Goal: Task Accomplishment & Management: Complete application form

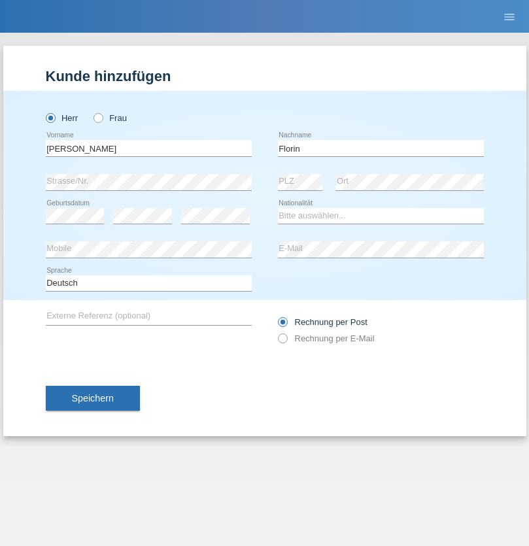
type input "Florin"
select select "RO"
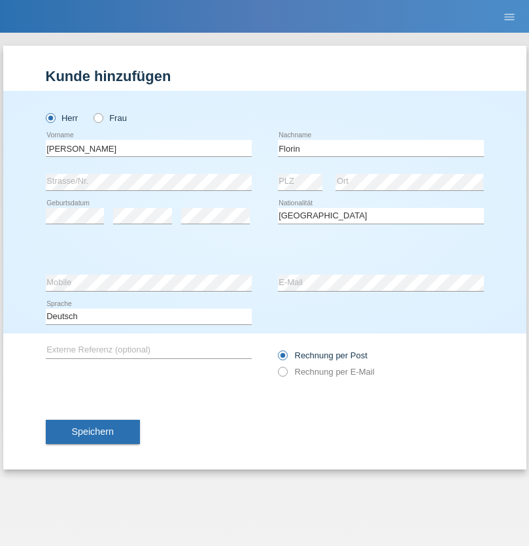
select select "C"
select select "29"
select select "02"
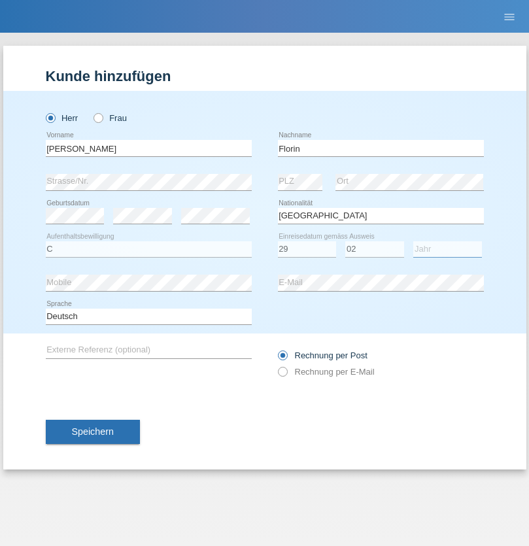
select select "2021"
select select "en"
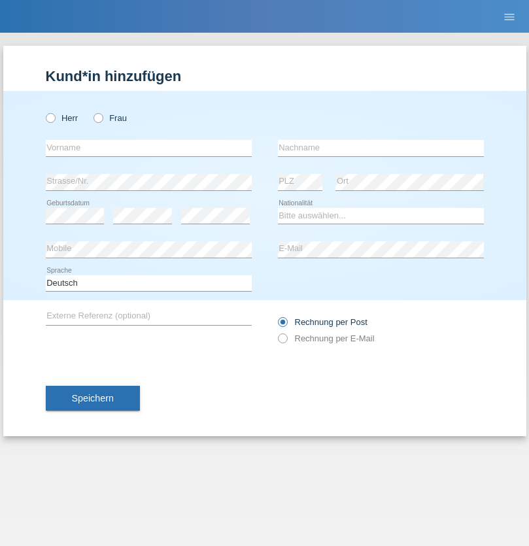
radio input "true"
click at [148, 148] on input "text" at bounding box center [149, 148] width 206 height 16
type input "Ruth"
click at [380, 148] on input "text" at bounding box center [381, 148] width 206 height 16
type input "Krebs"
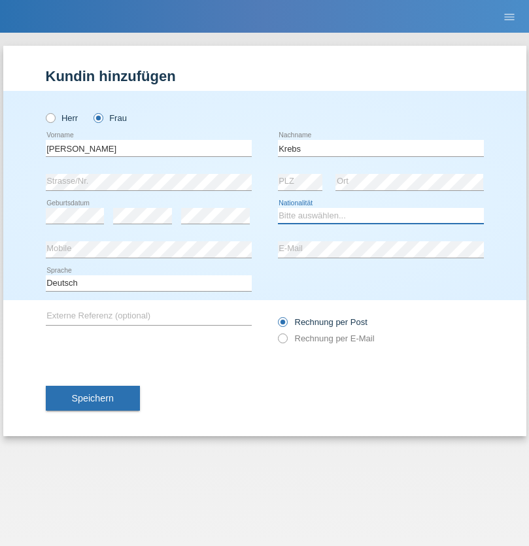
select select "CH"
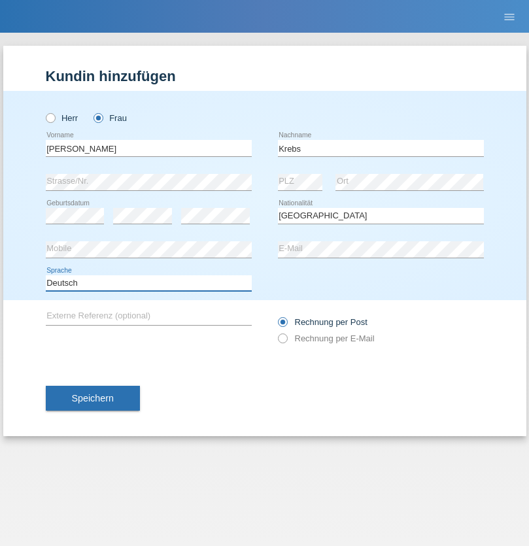
select select "en"
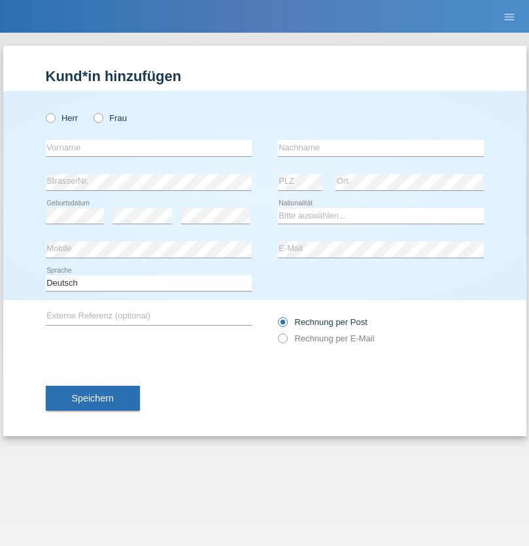
radio input "true"
click at [148, 148] on input "text" at bounding box center [149, 148] width 206 height 16
type input "Qovanaj"
click at [380, 148] on input "text" at bounding box center [381, 148] width 206 height 16
type input "Shaban"
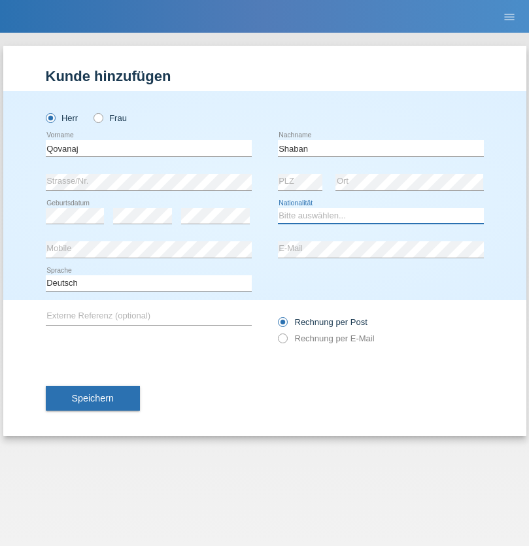
select select "CH"
radio input "true"
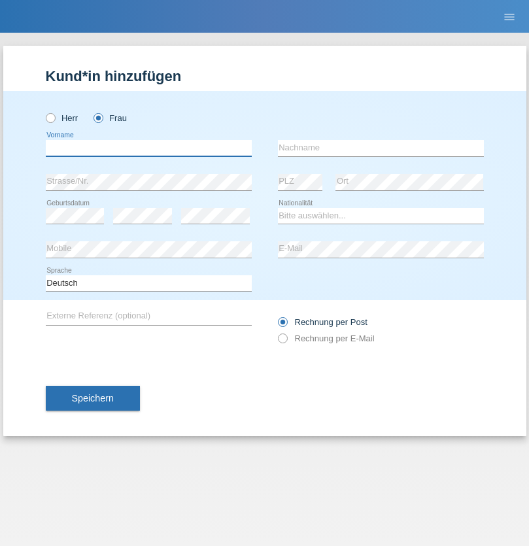
click at [148, 148] on input "text" at bounding box center [149, 148] width 206 height 16
type input "Samira"
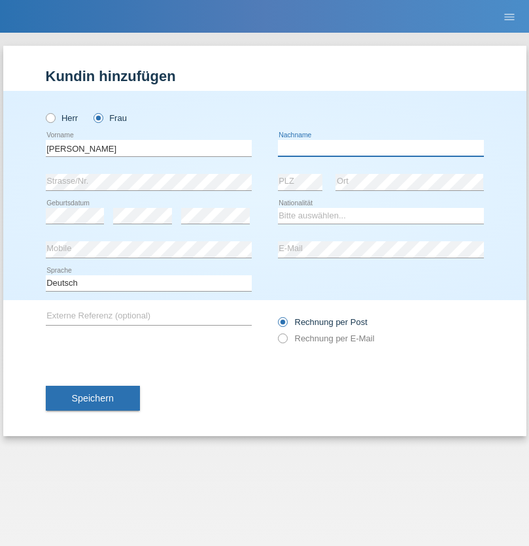
click at [380, 148] on input "text" at bounding box center [381, 148] width 206 height 16
type input "Tarzi"
select select "CH"
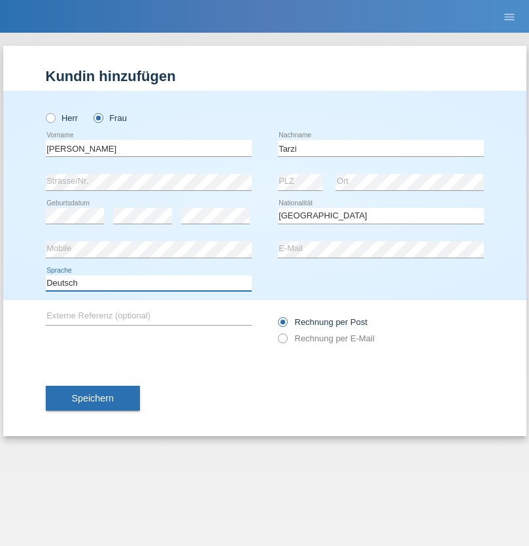
select select "en"
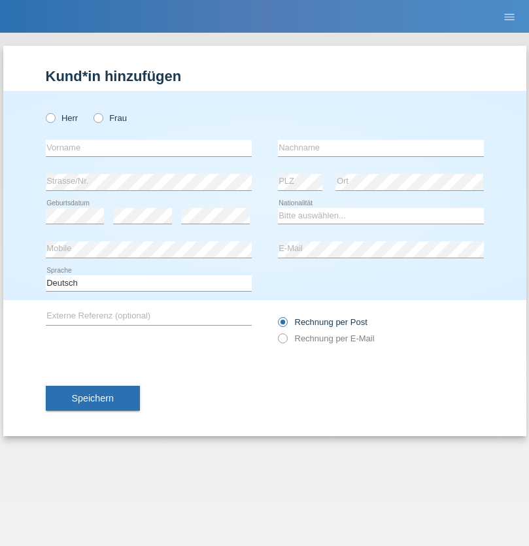
radio input "true"
click at [148, 148] on input "text" at bounding box center [149, 148] width 206 height 16
type input "J"
click at [380, 148] on input "text" at bounding box center [381, 148] width 206 height 16
type input "sarmento cavalcanti"
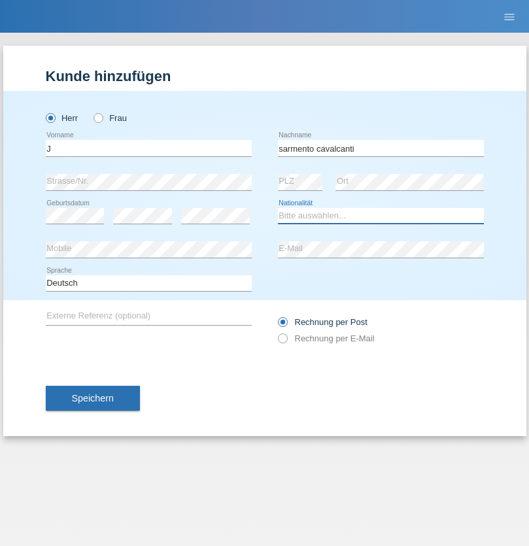
select select "PT"
select select "C"
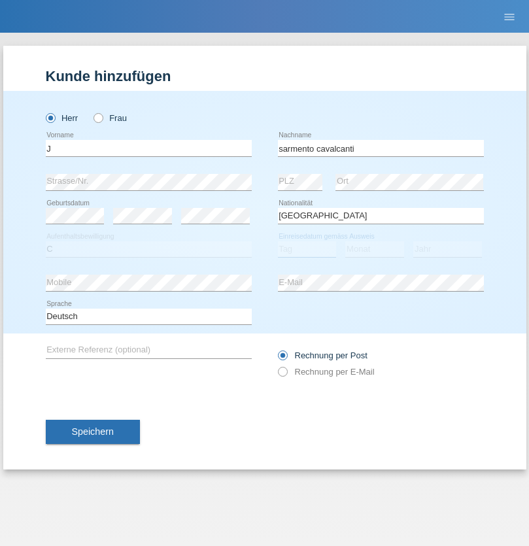
select select "02"
select select "09"
select select "2019"
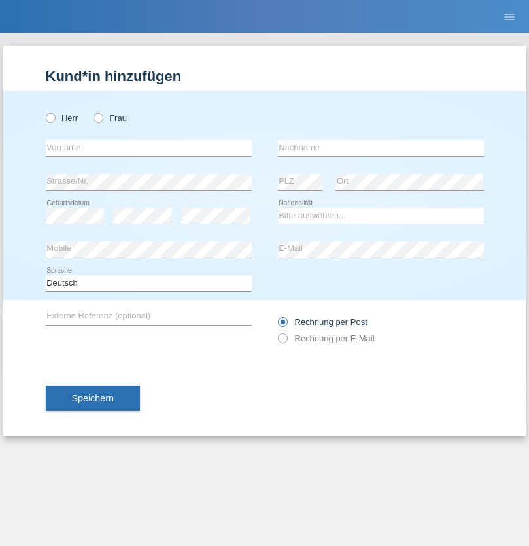
radio input "true"
click at [148, 148] on input "text" at bounding box center [149, 148] width 206 height 16
type input "G"
click at [380, 148] on input "text" at bounding box center [381, 148] width 206 height 16
type input "[PERSON_NAME]"
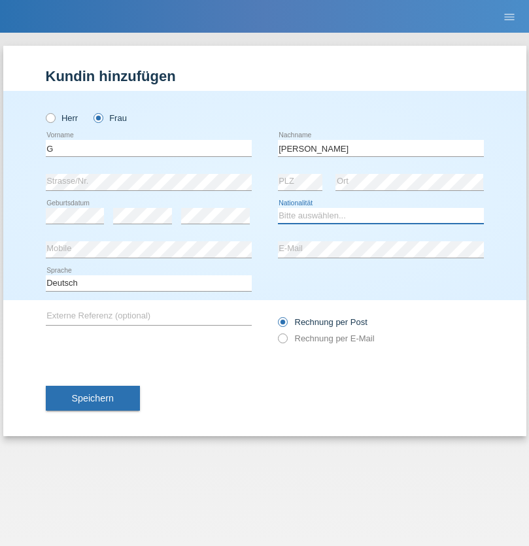
select select "CH"
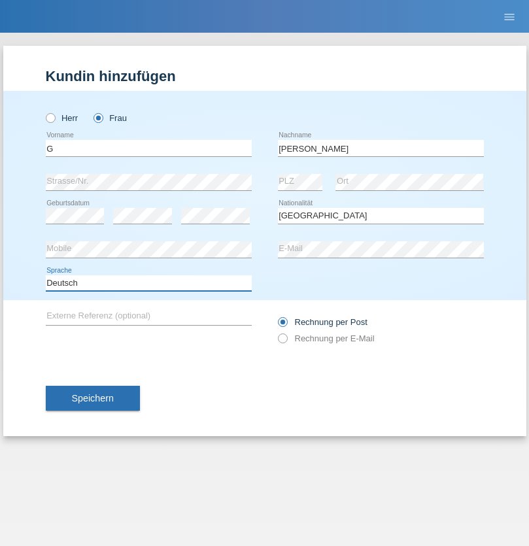
select select "en"
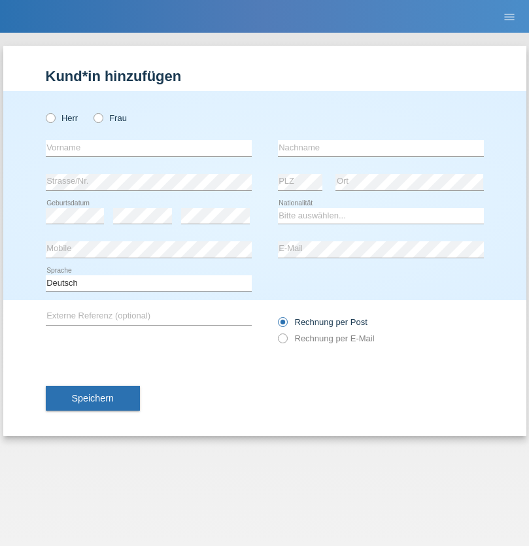
radio input "true"
click at [148, 148] on input "text" at bounding box center [149, 148] width 206 height 16
type input "Varodi"
click at [380, 148] on input "text" at bounding box center [381, 148] width 206 height 16
type input "Zoltan"
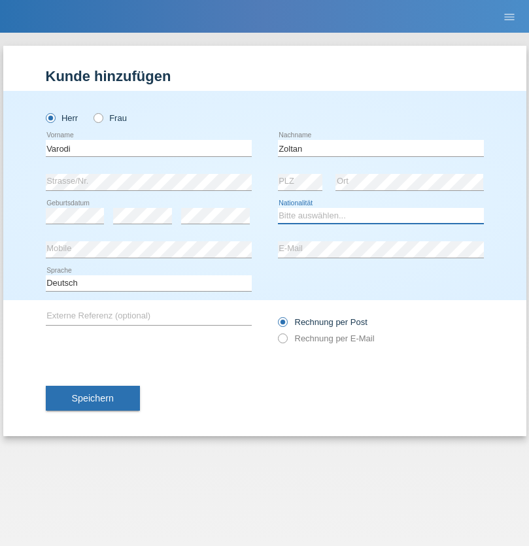
select select "UA"
select select "C"
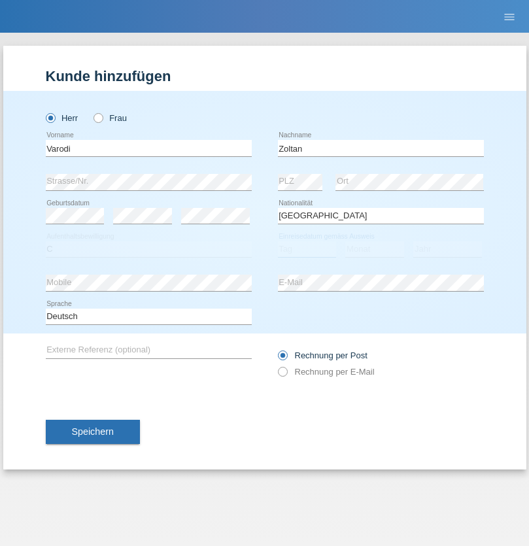
select select "10"
select select "2021"
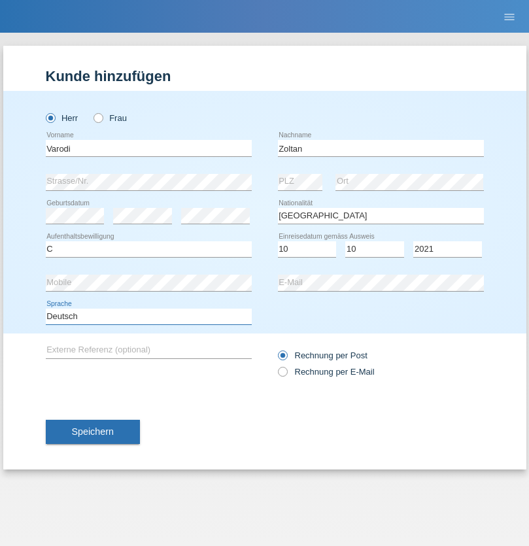
select select "en"
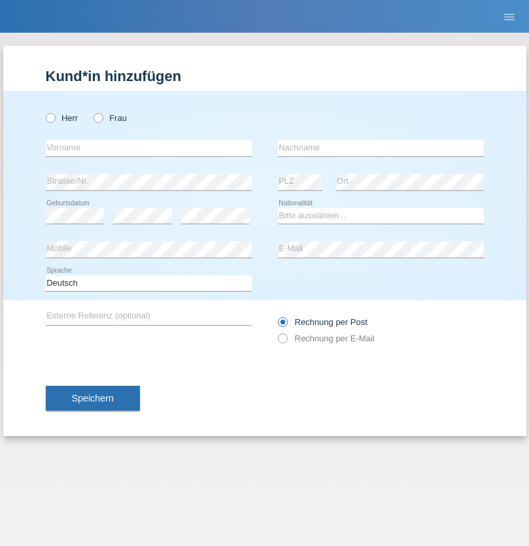
radio input "true"
click at [148, 148] on input "text" at bounding box center [149, 148] width 206 height 16
type input "[PERSON_NAME]"
click at [380, 148] on input "text" at bounding box center [381, 148] width 206 height 16
type input "Bachofen"
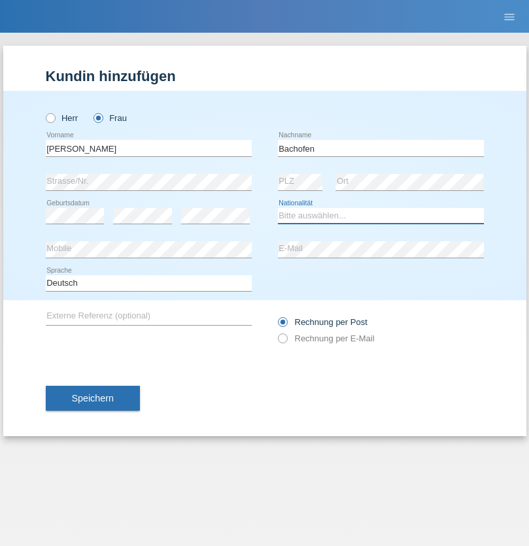
select select "CH"
radio input "true"
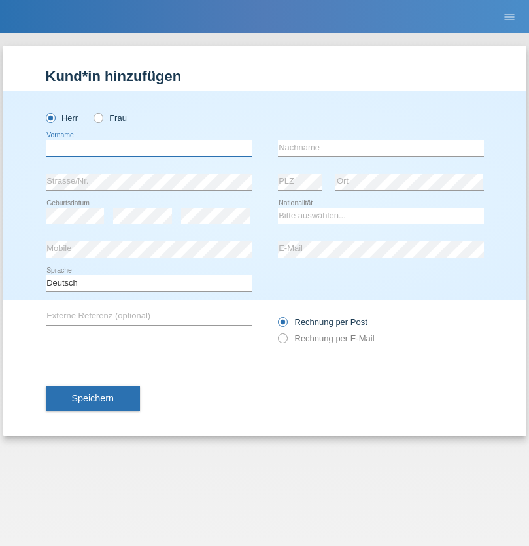
click at [148, 148] on input "text" at bounding box center [149, 148] width 206 height 16
type input "Volkan"
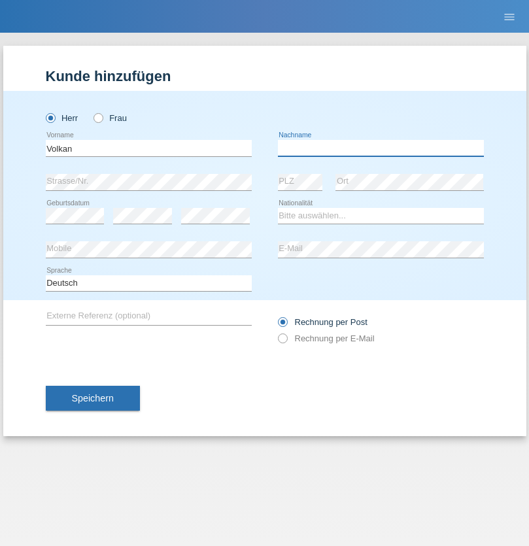
click at [380, 148] on input "text" at bounding box center [381, 148] width 206 height 16
type input "Laçın"
select select "TR"
select select "C"
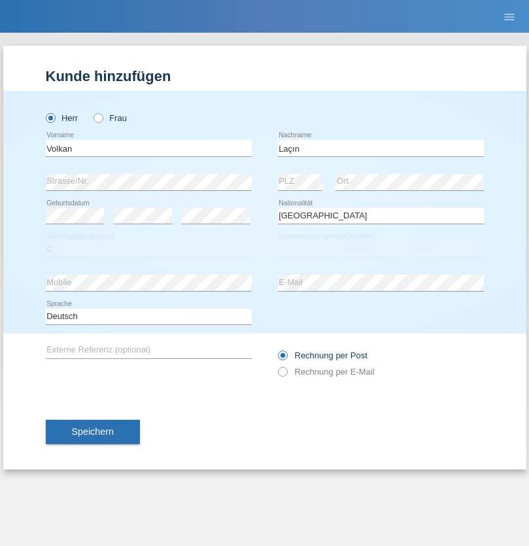
select select "06"
select select "04"
select select "2021"
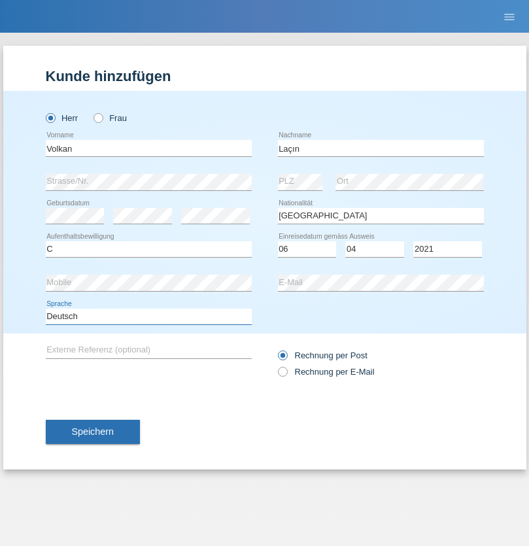
select select "en"
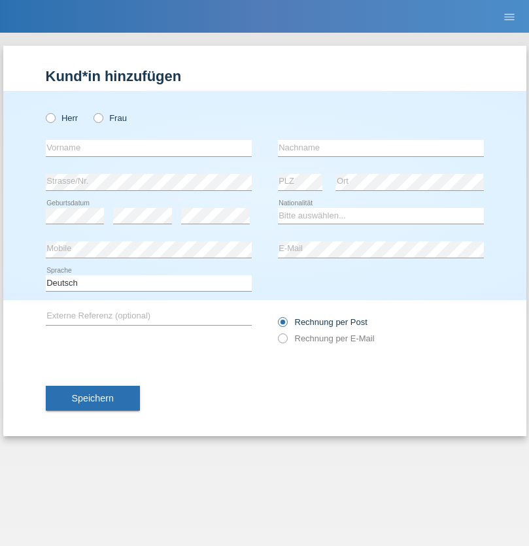
radio input "true"
click at [148, 148] on input "text" at bounding box center [149, 148] width 206 height 16
type input "Volkan"
click at [380, 148] on input "text" at bounding box center [381, 148] width 206 height 16
type input "Laçın"
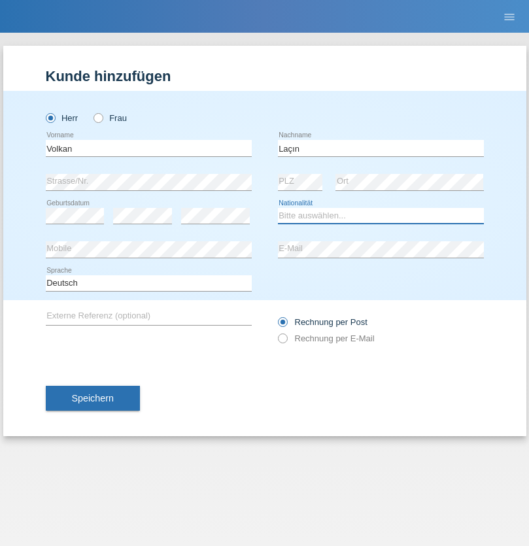
select select "TR"
select select "C"
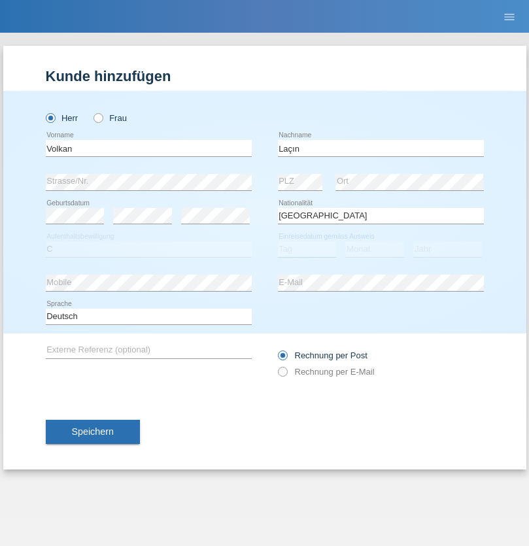
select select "06"
select select "04"
select select "2021"
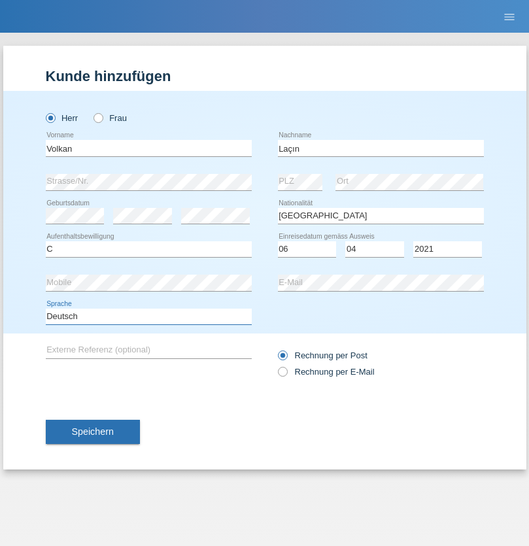
select select "en"
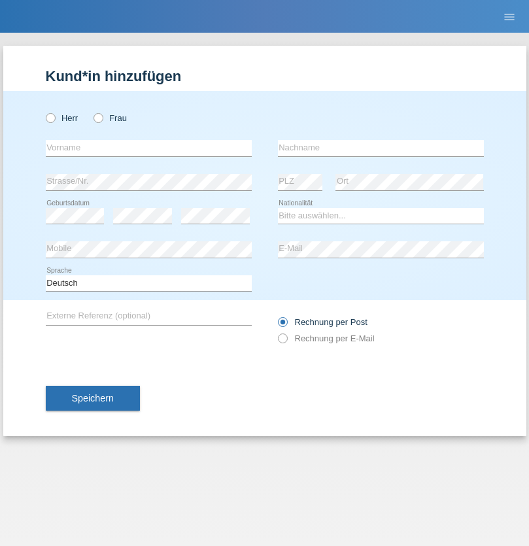
radio input "true"
click at [148, 148] on input "text" at bounding box center [149, 148] width 206 height 16
type input "jennifer"
click at [380, 148] on input "text" at bounding box center [381, 148] width 206 height 16
type input "löffel"
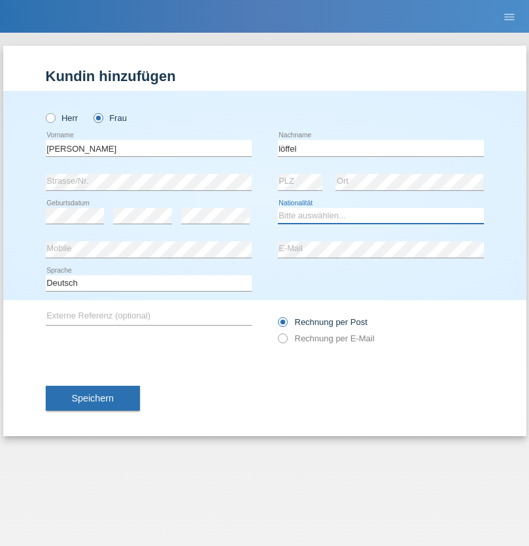
select select "CH"
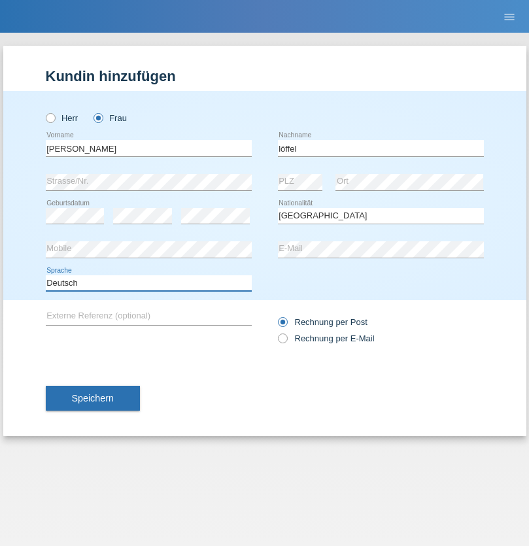
select select "en"
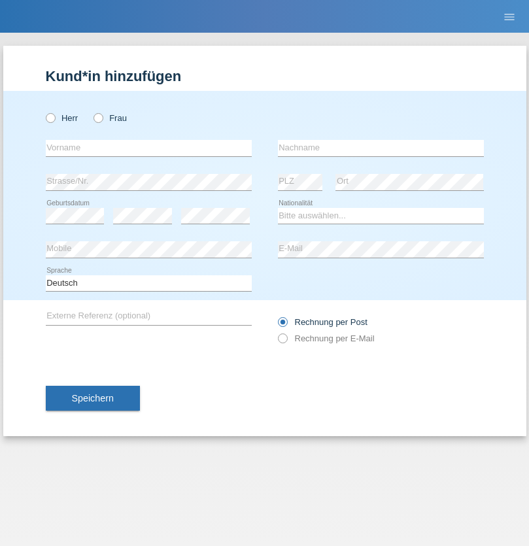
radio input "true"
click at [148, 148] on input "text" at bounding box center [149, 148] width 206 height 16
type input "Matusa"
click at [380, 148] on input "text" at bounding box center [381, 148] width 206 height 16
type input "[PERSON_NAME]"
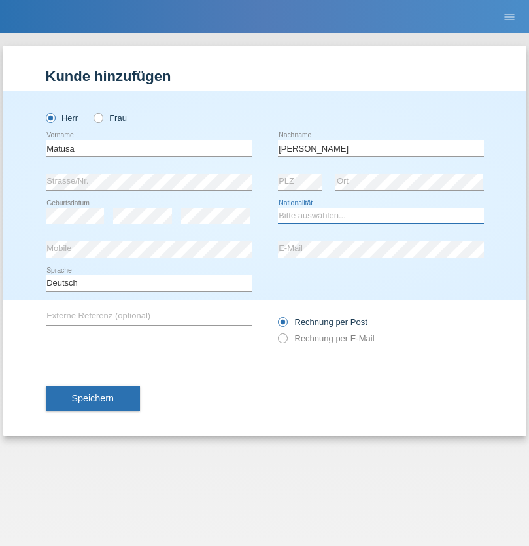
select select "RO"
select select "C"
select select "01"
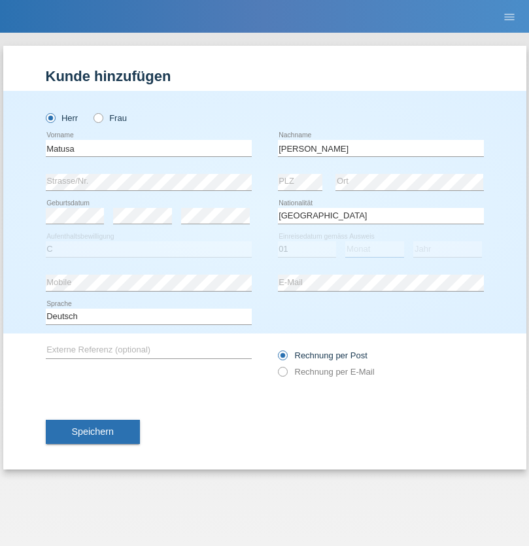
select select "06"
select select "2016"
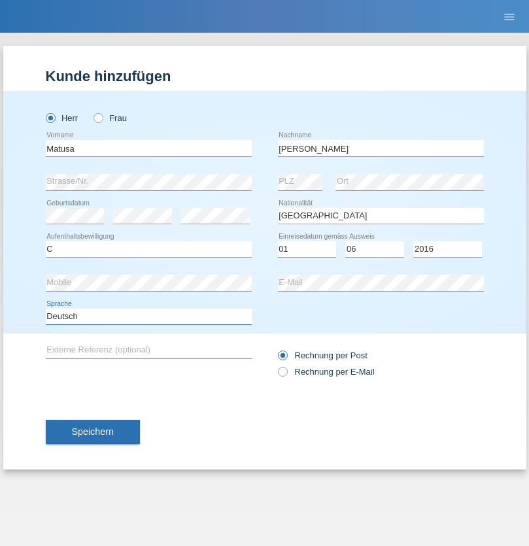
select select "en"
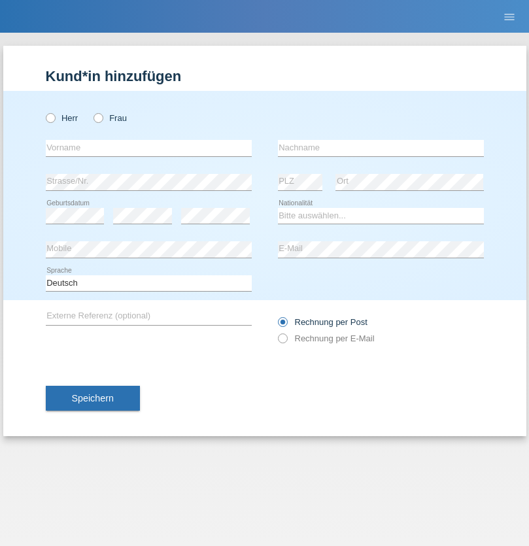
radio input "true"
click at [148, 148] on input "text" at bounding box center [149, 148] width 206 height 16
type input "[PERSON_NAME]"
click at [380, 148] on input "text" at bounding box center [381, 148] width 206 height 16
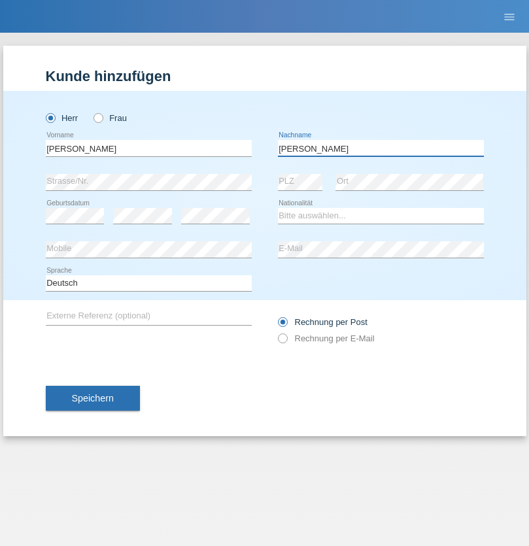
type input "[PERSON_NAME]"
select select "CH"
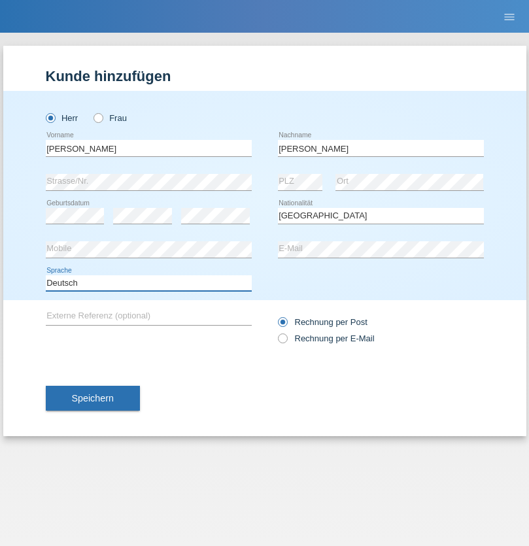
select select "en"
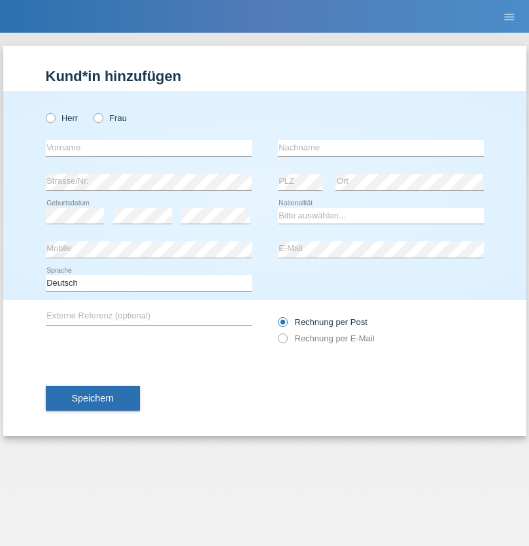
radio input "true"
click at [148, 148] on input "text" at bounding box center [149, 148] width 206 height 16
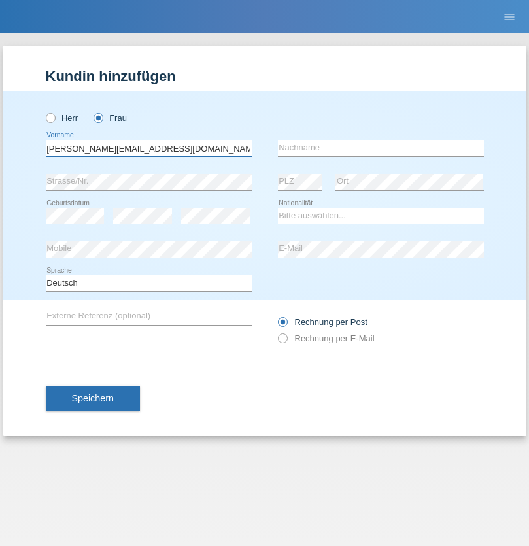
type input "[PERSON_NAME][EMAIL_ADDRESS][DOMAIN_NAME]"
click at [380, 148] on input "text" at bounding box center [381, 148] width 206 height 16
type input "Hylaj"
select select "CH"
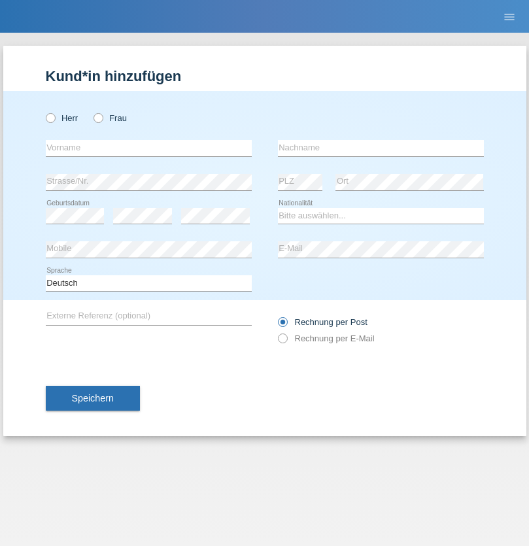
radio input "true"
click at [148, 148] on input "text" at bounding box center [149, 148] width 206 height 16
type input "luka"
click at [380, 148] on input "text" at bounding box center [381, 148] width 206 height 16
type input "kocic"
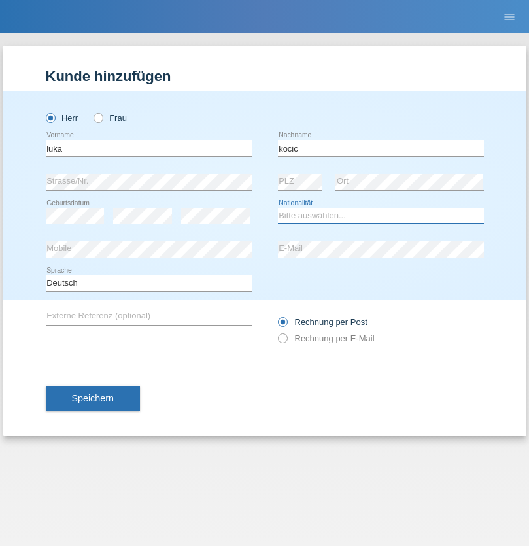
select select "RS"
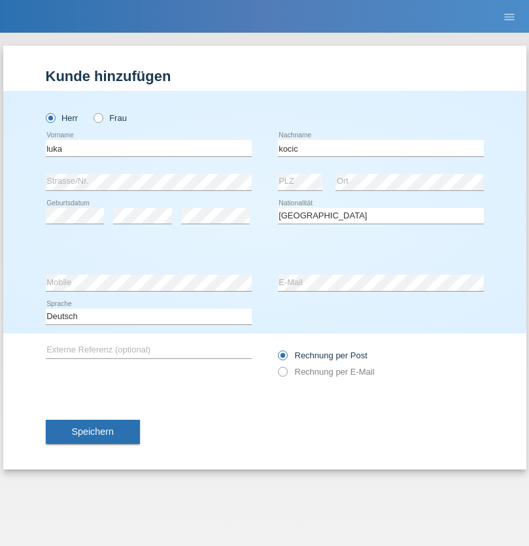
select select "C"
select select "21"
select select "04"
select select "1999"
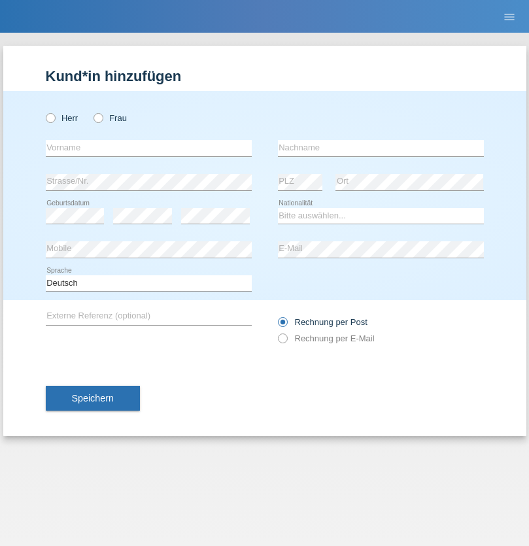
radio input "true"
click at [148, 148] on input "text" at bounding box center [149, 148] width 206 height 16
type input "Marian"
click at [380, 148] on input "text" at bounding box center [381, 148] width 206 height 16
type input "Matusa"
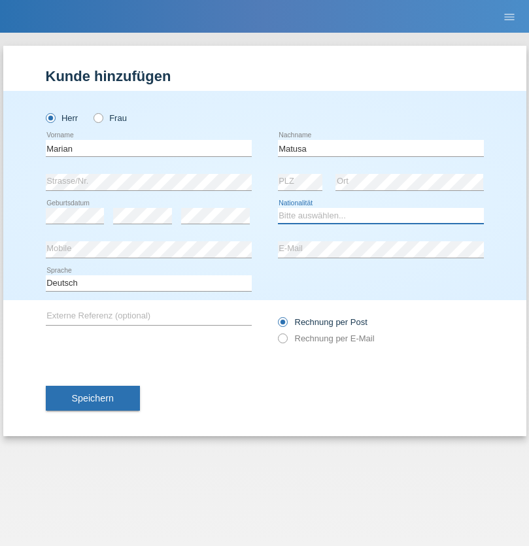
select select "RO"
select select "C"
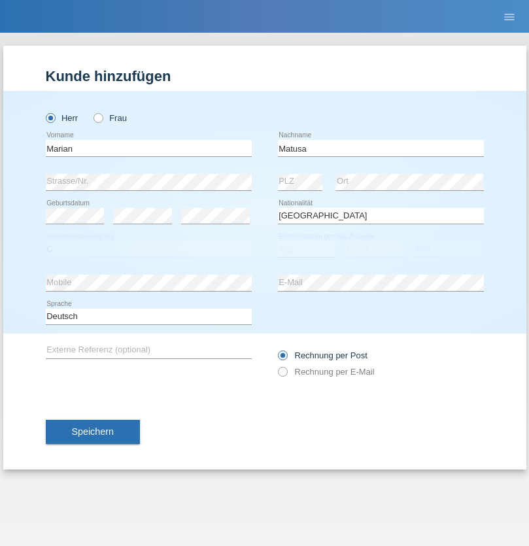
select select "01"
select select "06"
select select "2016"
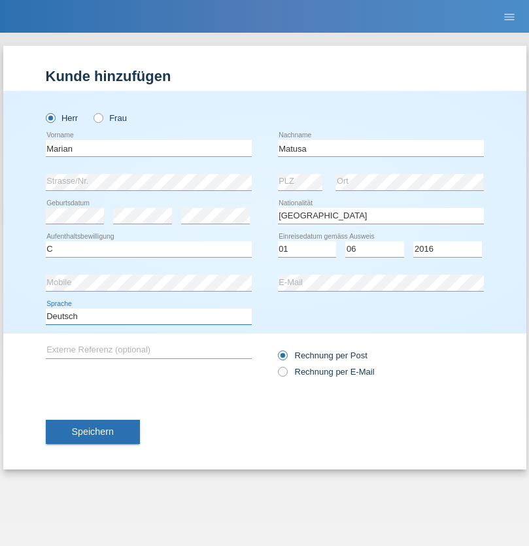
select select "en"
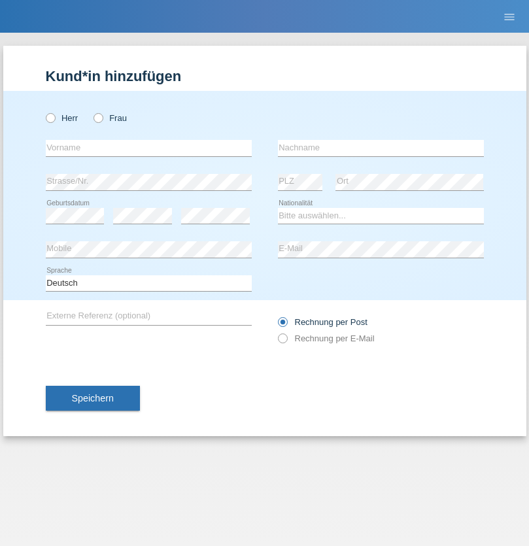
radio input "true"
click at [148, 148] on input "text" at bounding box center [149, 148] width 206 height 16
type input "Marco"
click at [380, 148] on input "text" at bounding box center [381, 148] width 206 height 16
type input "Weinlein"
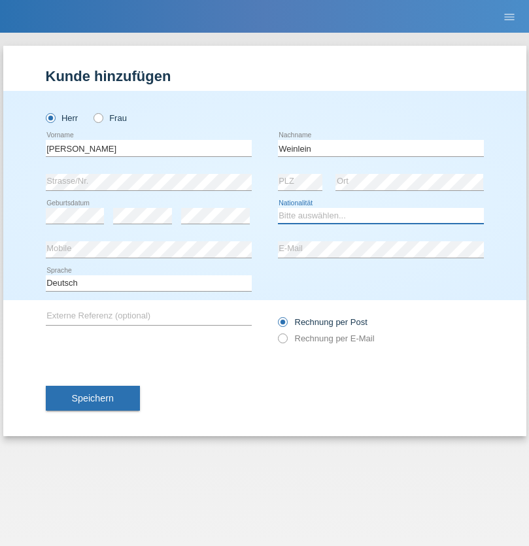
select select "CH"
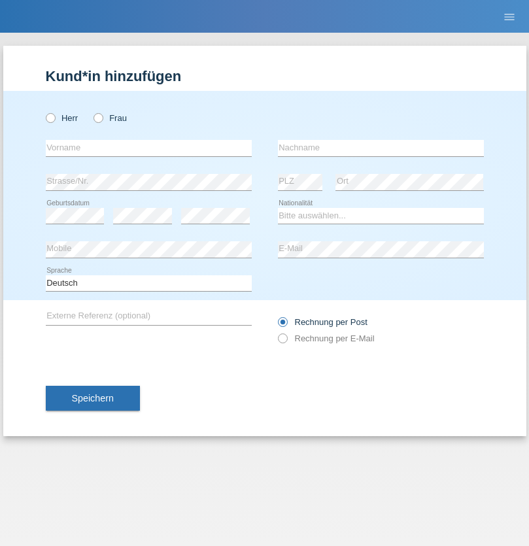
radio input "true"
click at [148, 148] on input "text" at bounding box center [149, 148] width 206 height 16
type input "Jashari lmeri"
click at [380, 148] on input "text" at bounding box center [381, 148] width 206 height 16
type input "Rabije"
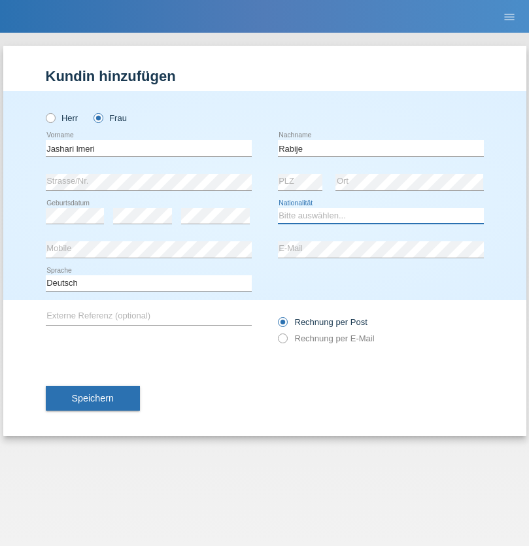
select select "CH"
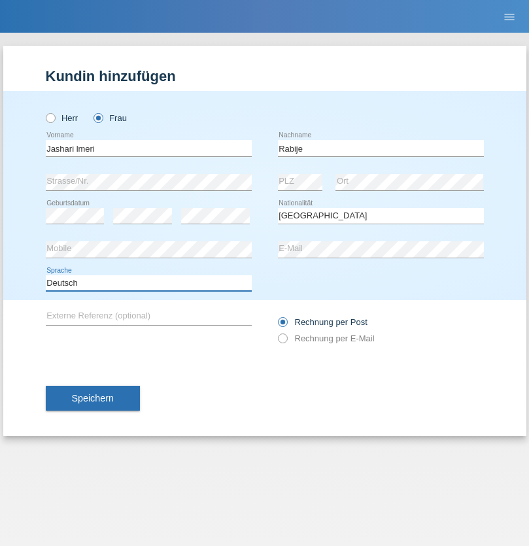
select select "en"
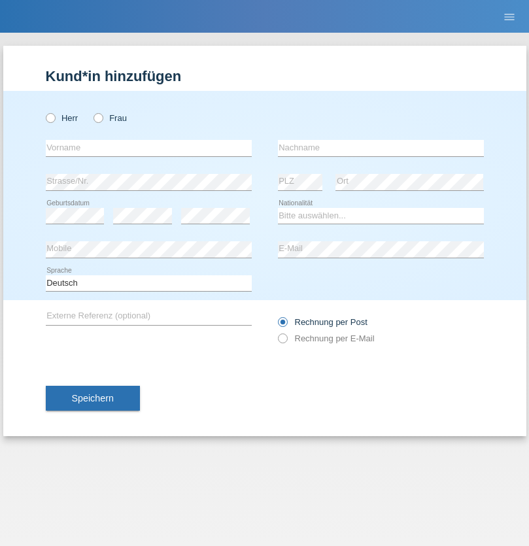
radio input "true"
click at [148, 148] on input "text" at bounding box center [149, 148] width 206 height 16
type input "firat"
click at [380, 148] on input "text" at bounding box center [381, 148] width 206 height 16
type input "kara"
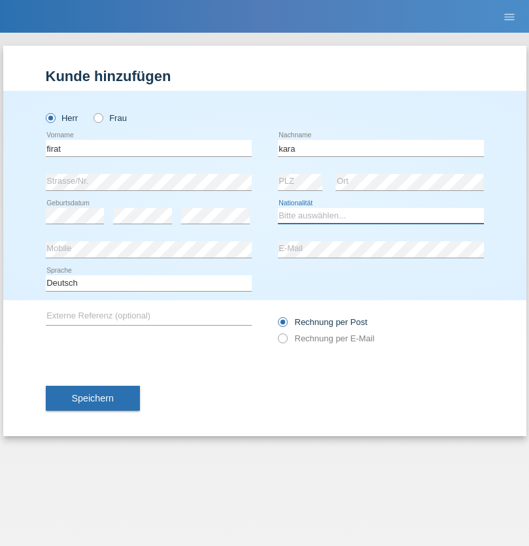
select select "CH"
radio input "true"
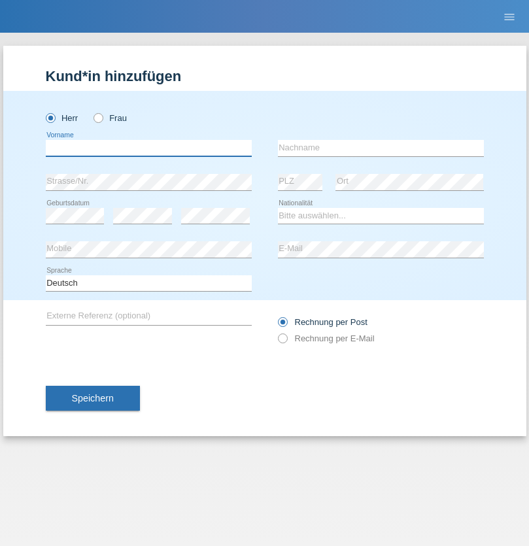
click at [148, 148] on input "text" at bounding box center [149, 148] width 206 height 16
type input "Gigov"
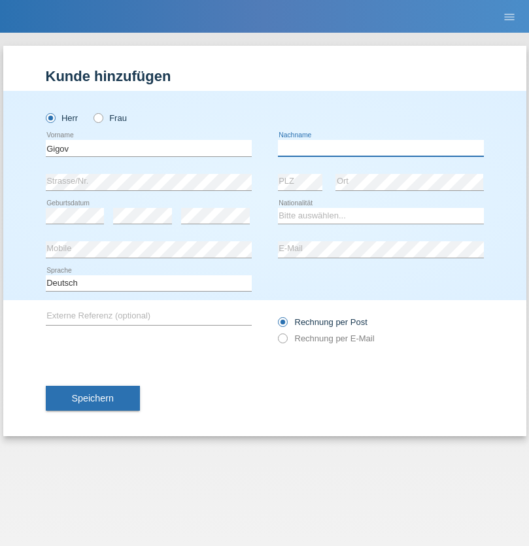
click at [380, 148] on input "text" at bounding box center [381, 148] width 206 height 16
type input "Zhan"
select select "BG"
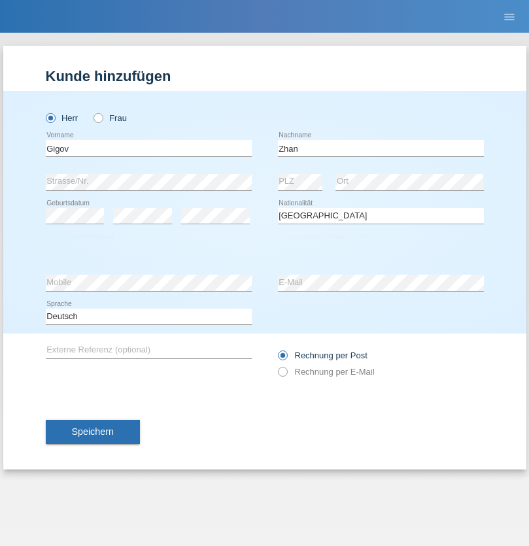
select select "C"
select select "23"
select select "10"
select select "2021"
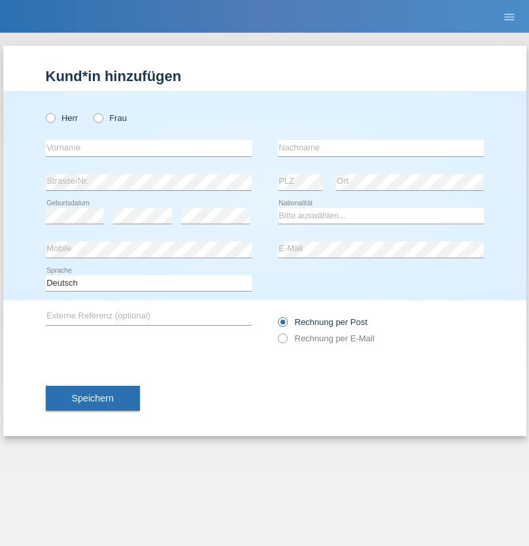
radio input "true"
click at [148, 148] on input "text" at bounding box center [149, 148] width 206 height 16
type input "Amand"
click at [380, 148] on input "text" at bounding box center [381, 148] width 206 height 16
type input "Pires"
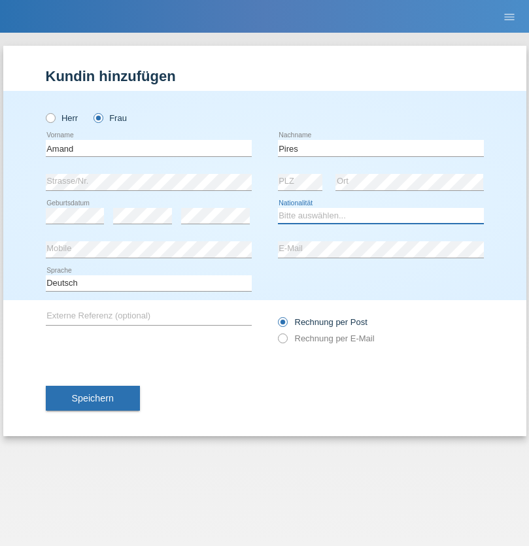
select select "CH"
radio input "true"
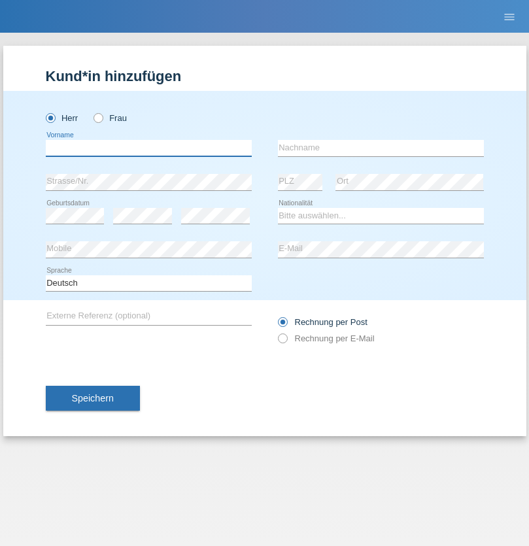
click at [148, 148] on input "text" at bounding box center [149, 148] width 206 height 16
type input "Anwar"
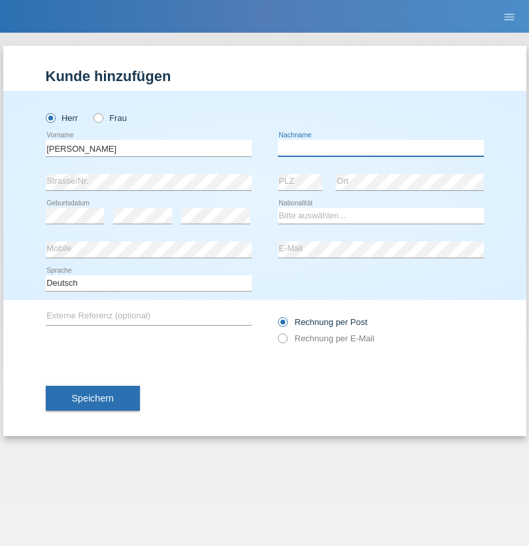
click at [380, 148] on input "text" at bounding box center [381, 148] width 206 height 16
type input "Saidi"
select select "CH"
radio input "true"
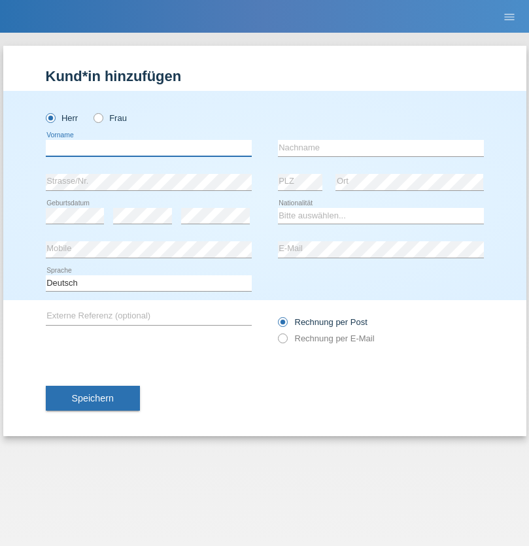
click at [148, 148] on input "text" at bounding box center [149, 148] width 206 height 16
type input "[PERSON_NAME]"
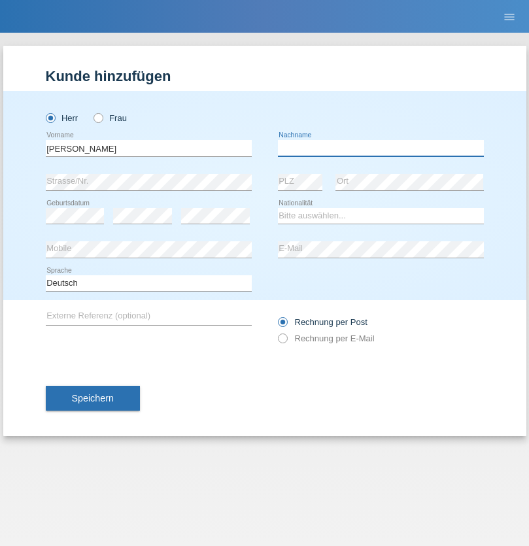
click at [380, 148] on input "text" at bounding box center [381, 148] width 206 height 16
type input "[PERSON_NAME]"
select select "PT"
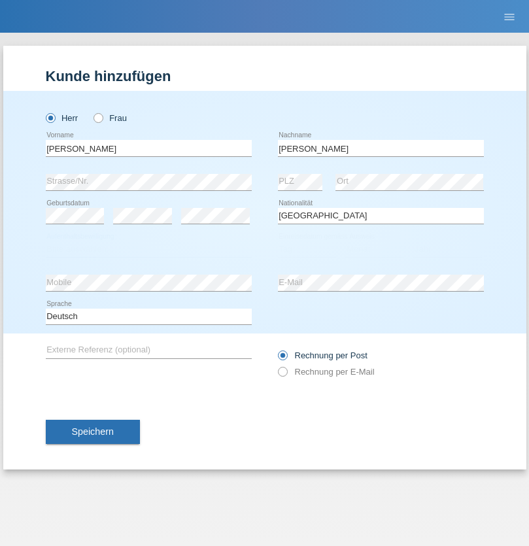
select select "C"
select select "23"
select select "08"
select select "2021"
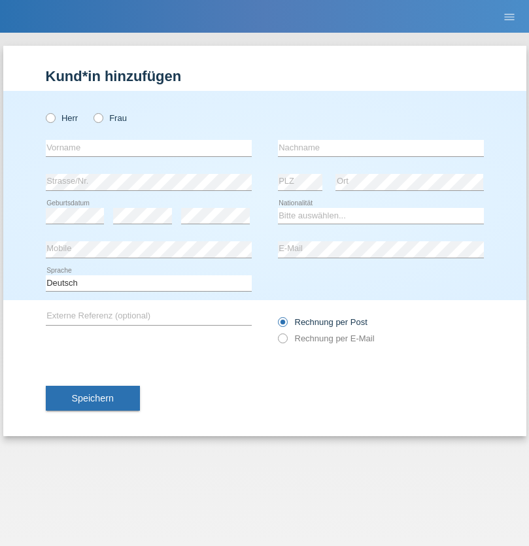
radio input "true"
click at [148, 148] on input "text" at bounding box center [149, 148] width 206 height 16
type input "[PERSON_NAME]"
click at [380, 148] on input "text" at bounding box center [381, 148] width 206 height 16
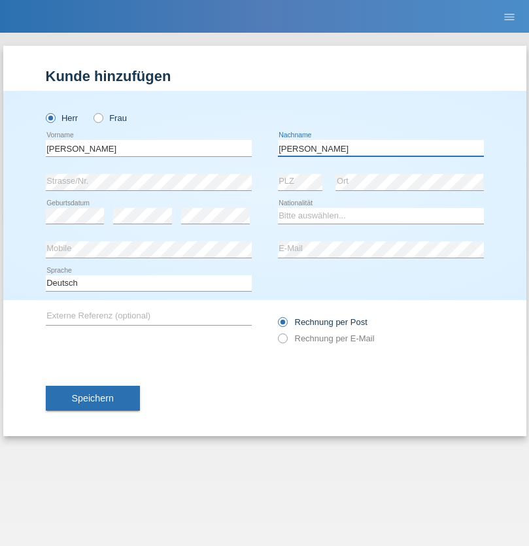
type input "[PERSON_NAME]"
select select "CH"
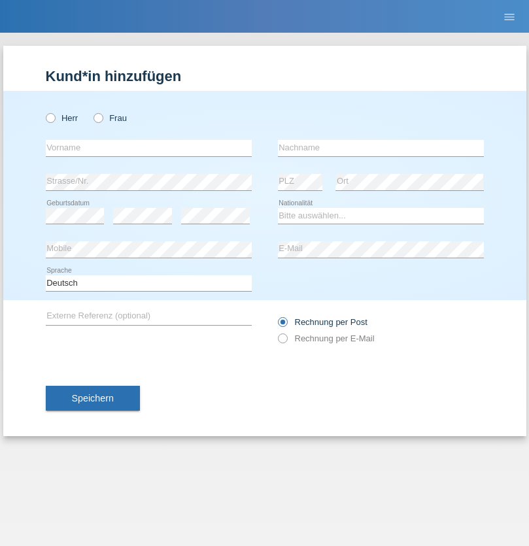
radio input "true"
click at [148, 148] on input "text" at bounding box center [149, 148] width 206 height 16
type input "Szilvia"
click at [380, 148] on input "text" at bounding box center [381, 148] width 206 height 16
type input "Olakh"
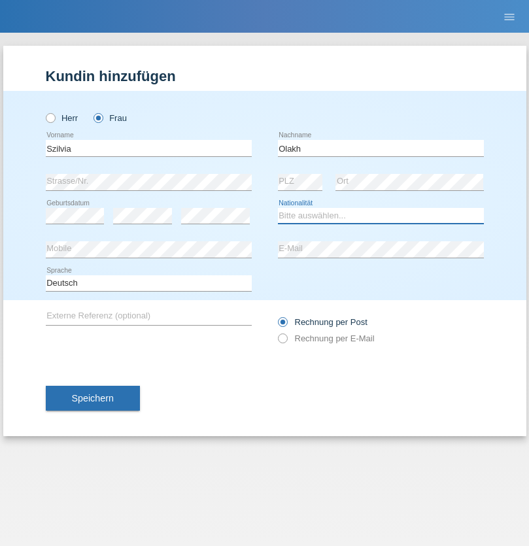
select select "UA"
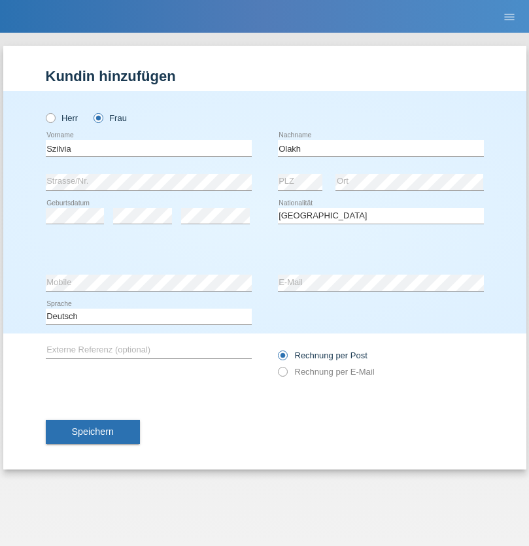
select select "C"
select select "17"
select select "09"
select select "2021"
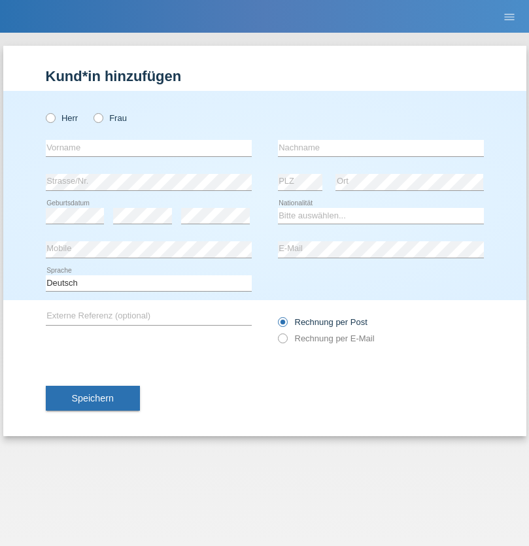
radio input "true"
click at [148, 148] on input "text" at bounding box center [149, 148] width 206 height 16
type input "Asrit"
click at [380, 148] on input "text" at bounding box center [381, 148] width 206 height 16
type input "Kupa"
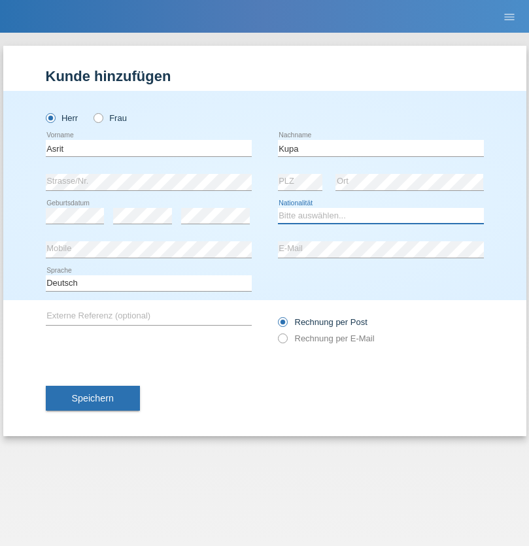
select select "MK"
select select "C"
select select "27"
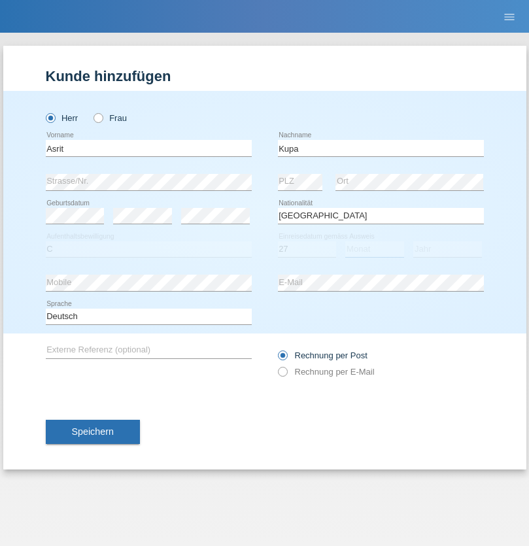
select select "05"
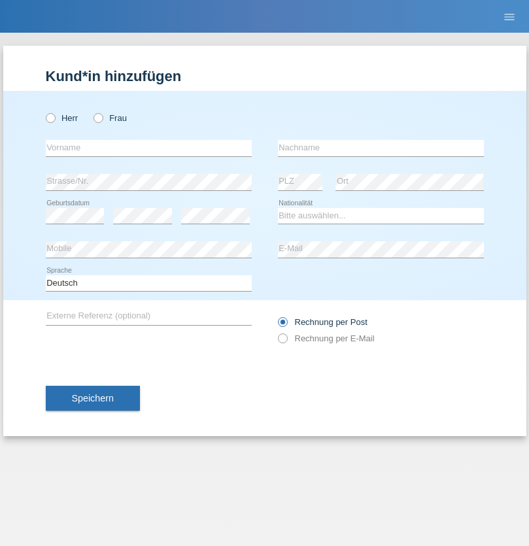
radio input "true"
click at [148, 148] on input "text" at bounding box center [149, 148] width 206 height 16
type input "Ibrahim"
click at [380, 148] on input "text" at bounding box center [381, 148] width 206 height 16
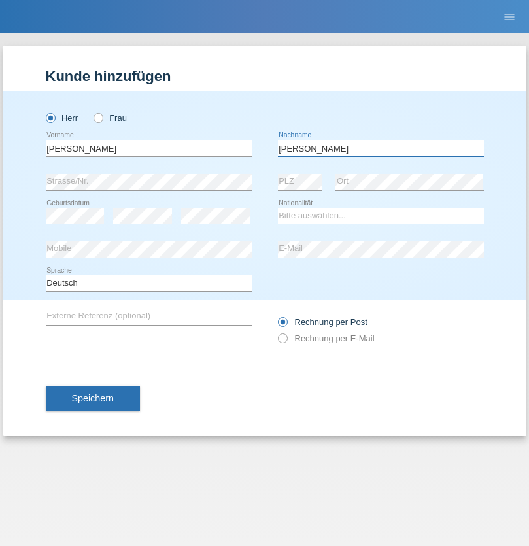
type input "Abbas"
select select "SY"
select select "C"
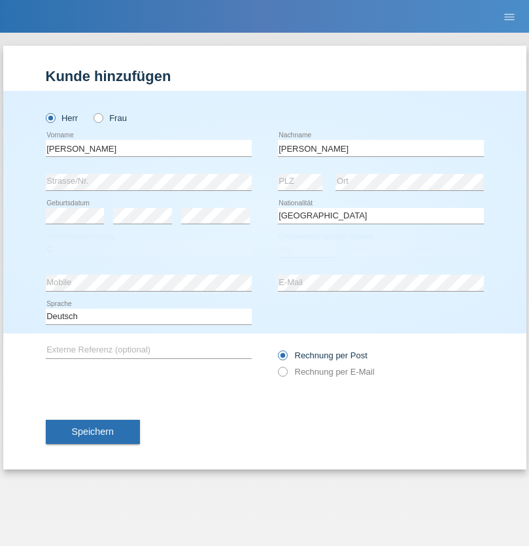
select select "17"
select select "09"
select select "2021"
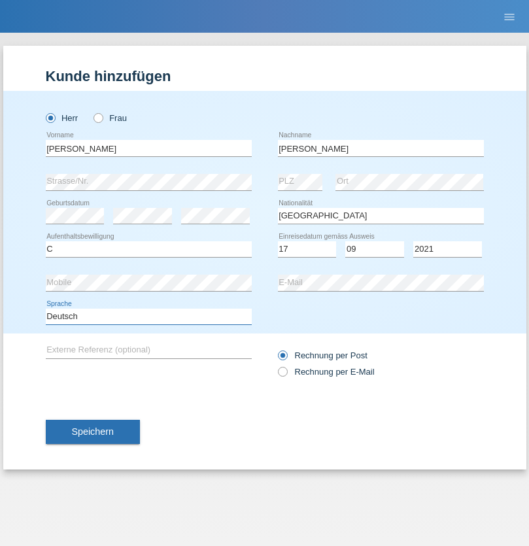
select select "en"
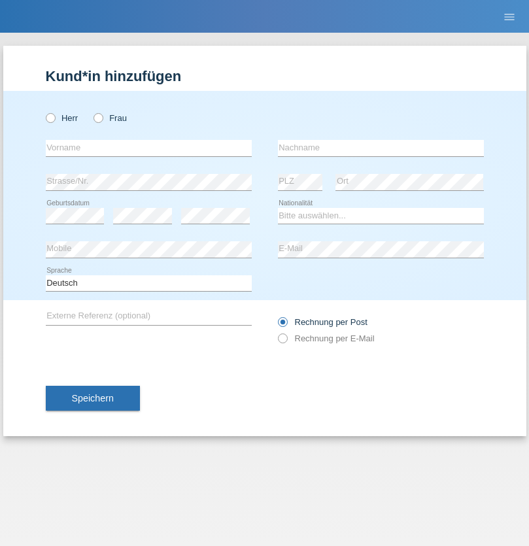
radio input "true"
select select "CH"
radio input "true"
click at [148, 148] on input "text" at bounding box center [149, 148] width 206 height 16
type input "[PERSON_NAME]"
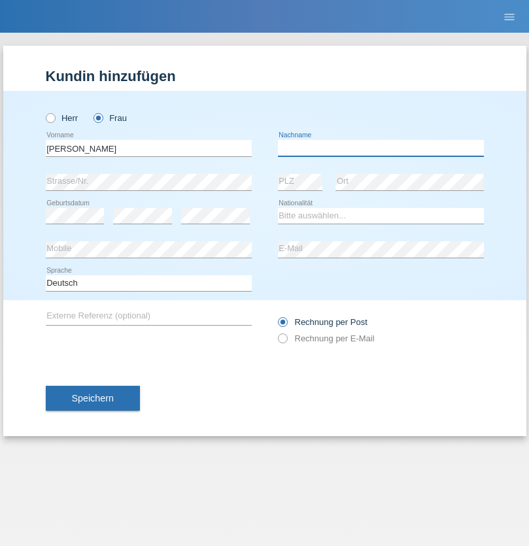
click at [380, 148] on input "text" at bounding box center [381, 148] width 206 height 16
type input "Bacic"
select select "CH"
